Goal: Use online tool/utility: Use online tool/utility

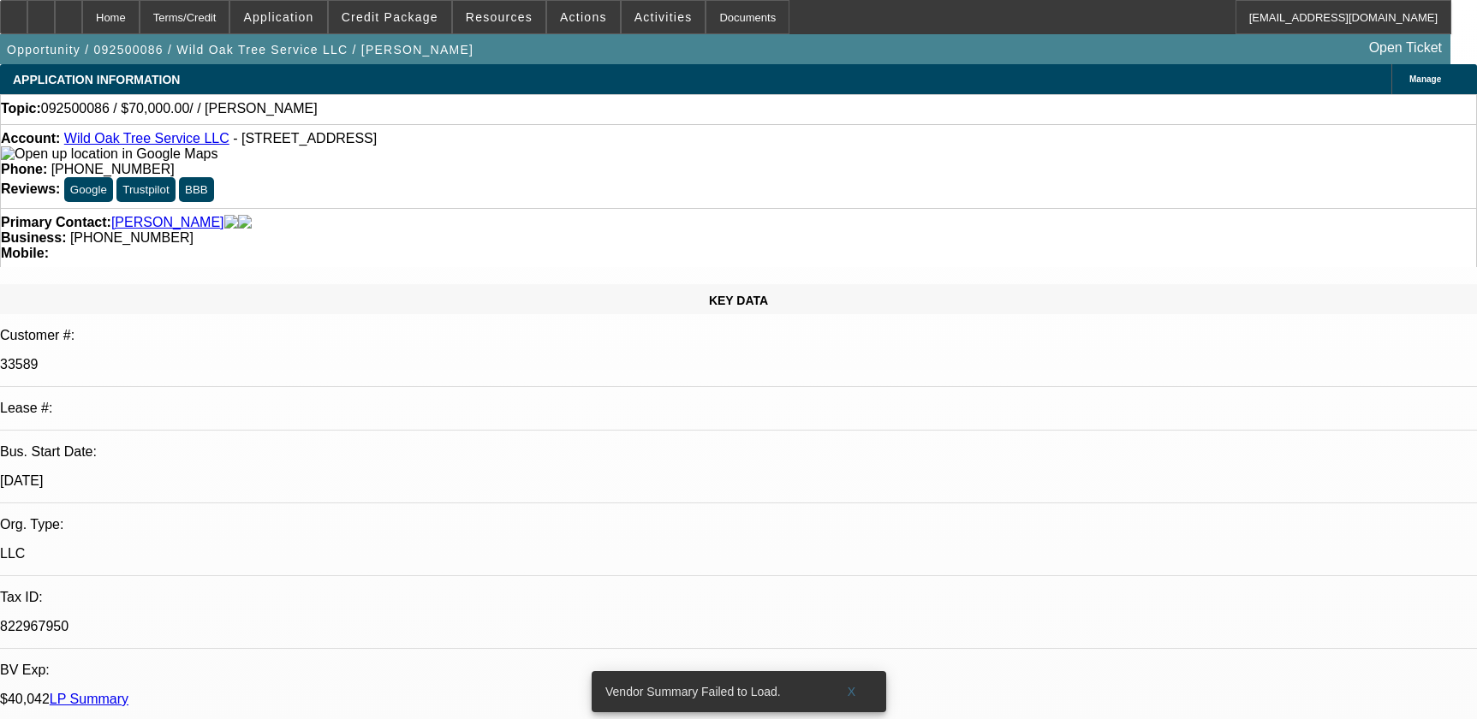
select select "0"
select select "2"
select select "0.1"
select select "4"
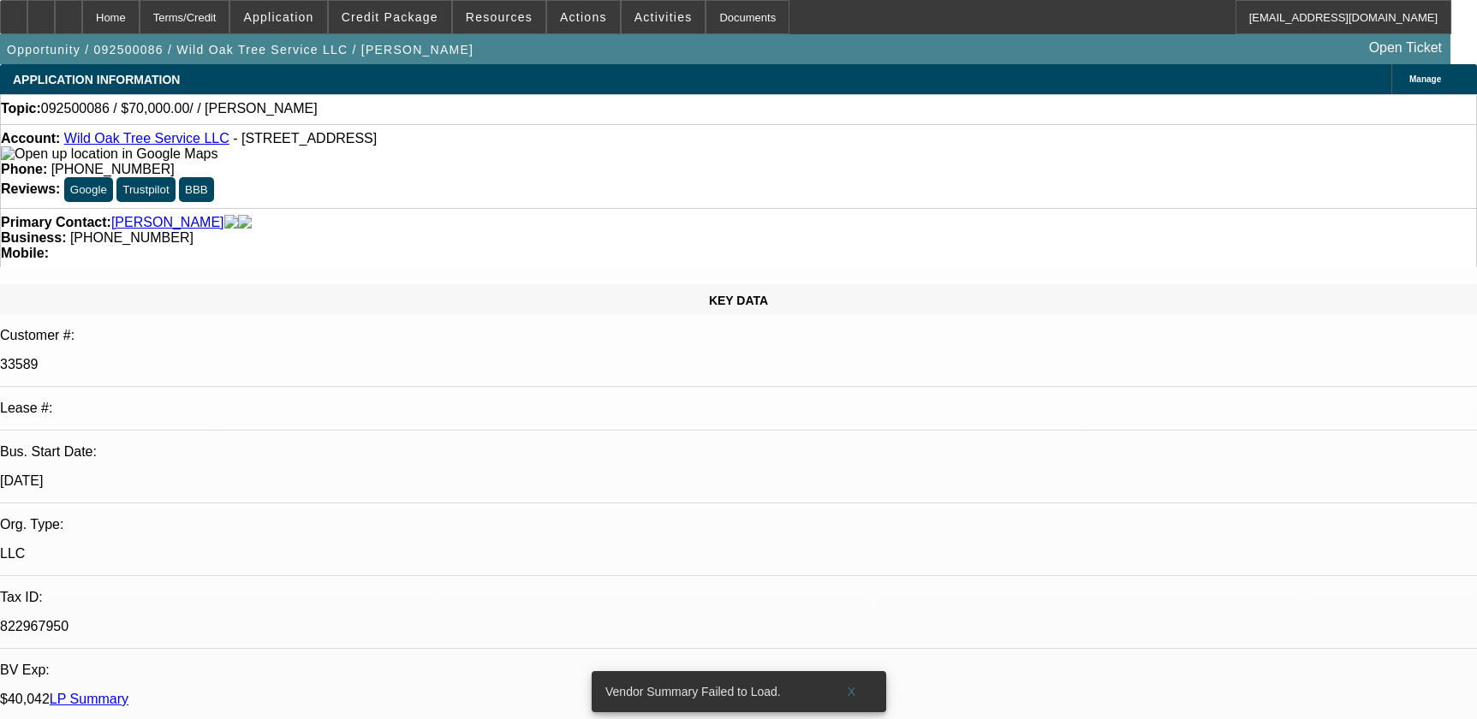
scroll to position [31, 0]
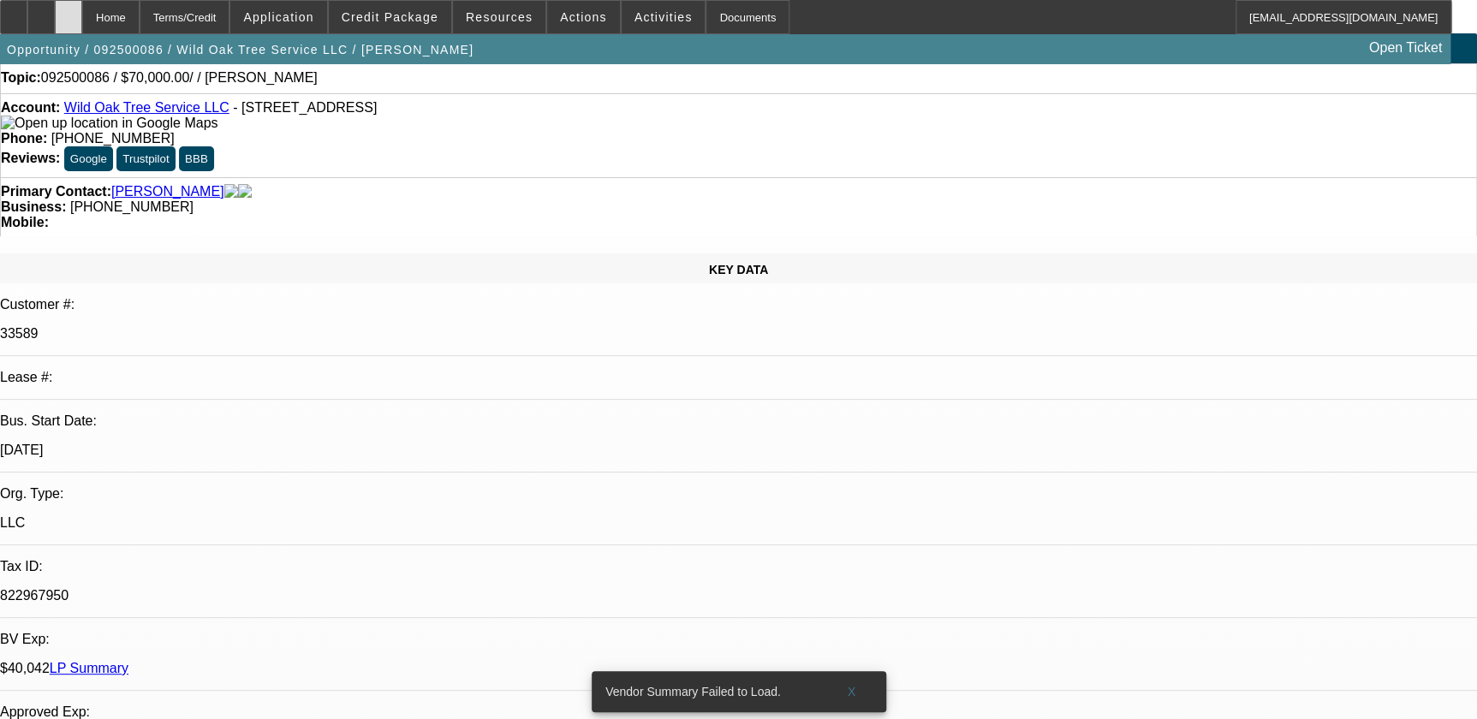
click at [82, 17] on div at bounding box center [68, 17] width 27 height 34
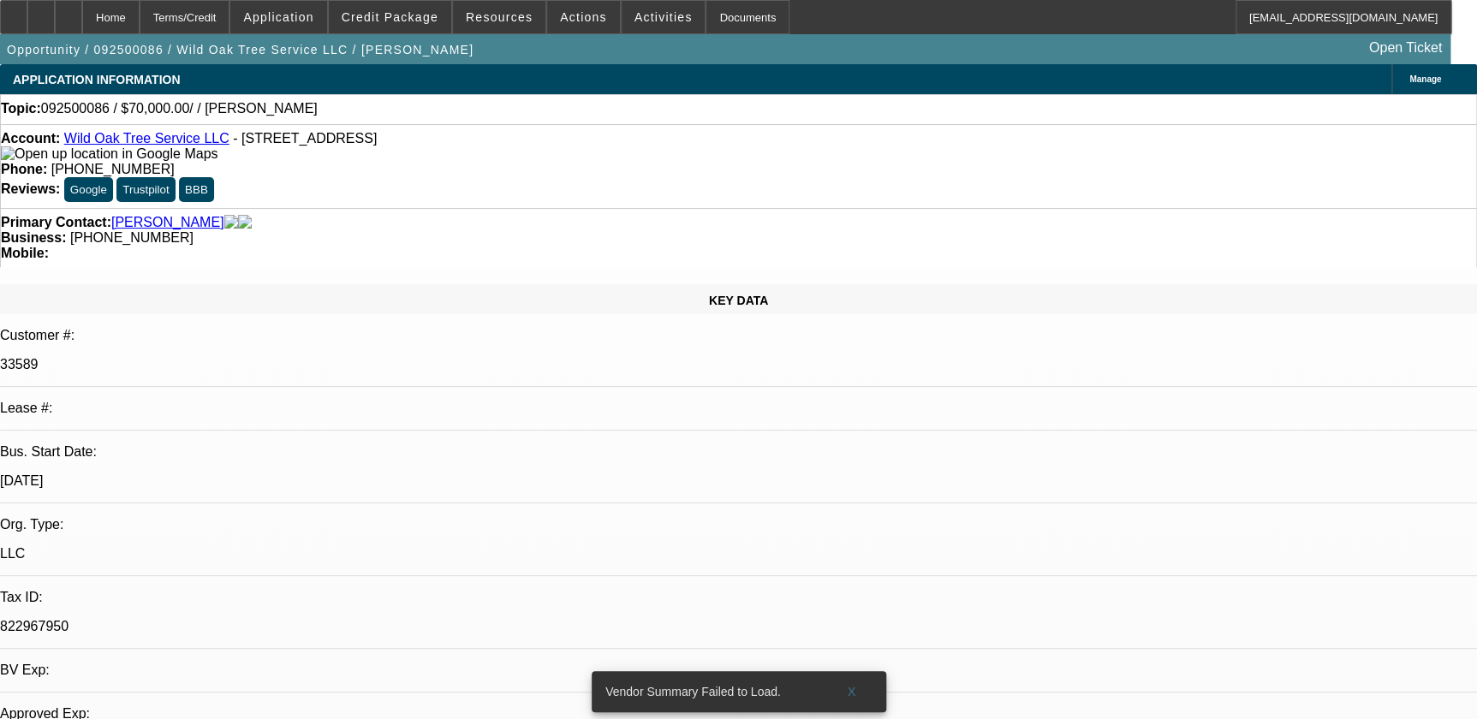
select select "0"
select select "2"
select select "0.1"
select select "4"
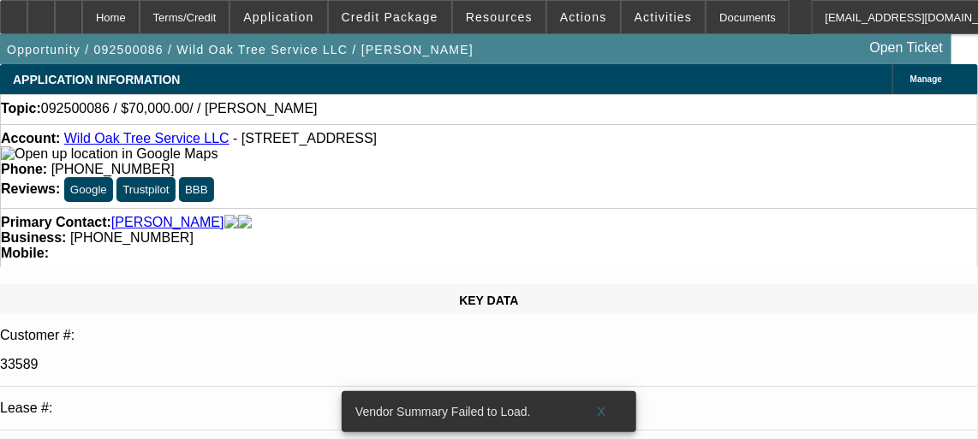
scroll to position [384, 0]
